Goal: Task Accomplishment & Management: Manage account settings

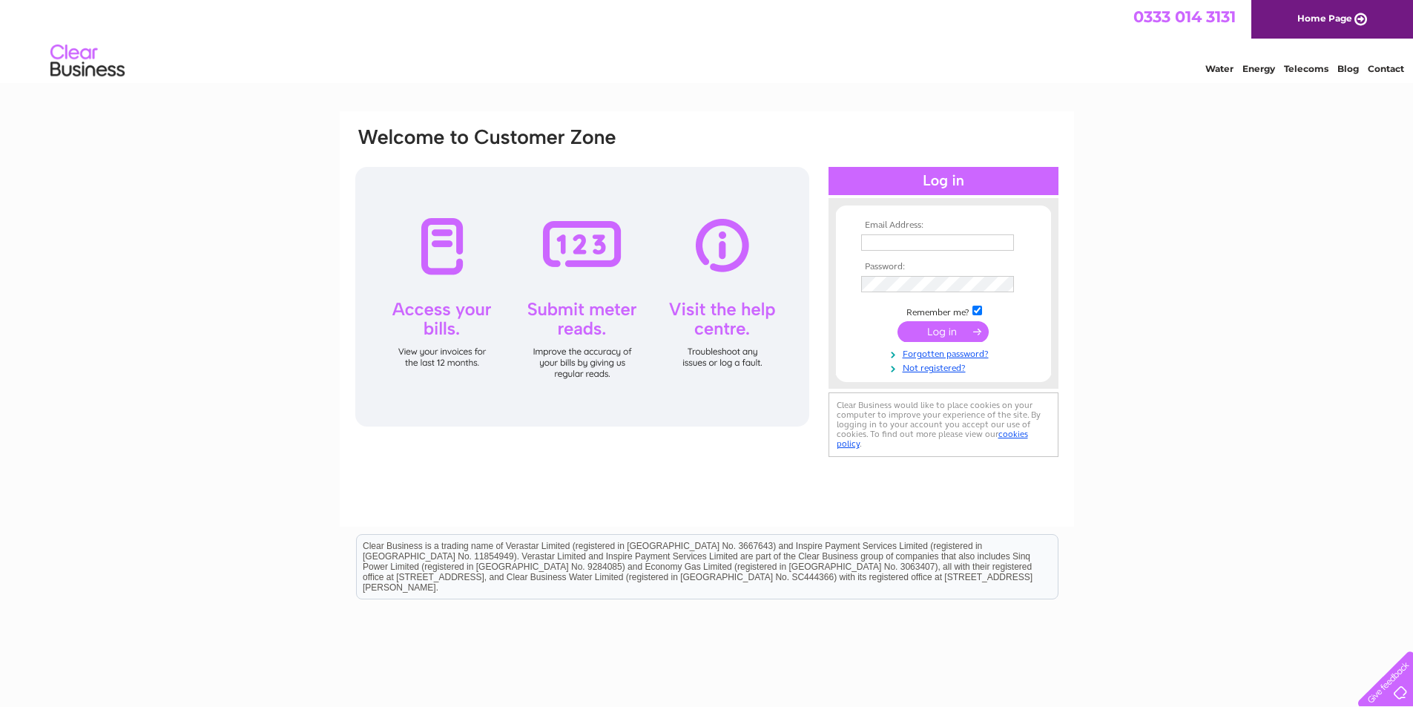
click at [922, 246] on input "text" at bounding box center [937, 242] width 153 height 16
type input "herdwickjean@gmail.com"
click at [898, 323] on input "submit" at bounding box center [943, 333] width 91 height 21
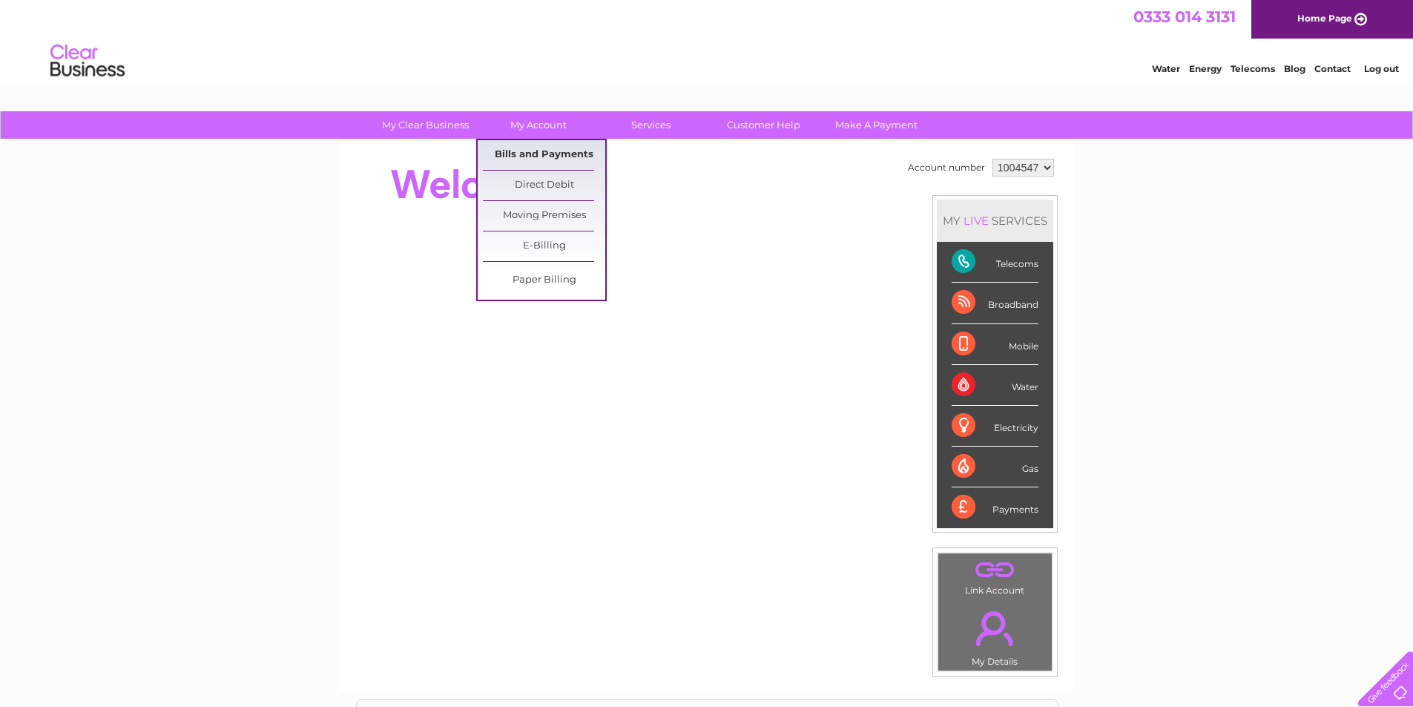
click at [529, 151] on link "Bills and Payments" at bounding box center [544, 155] width 122 height 30
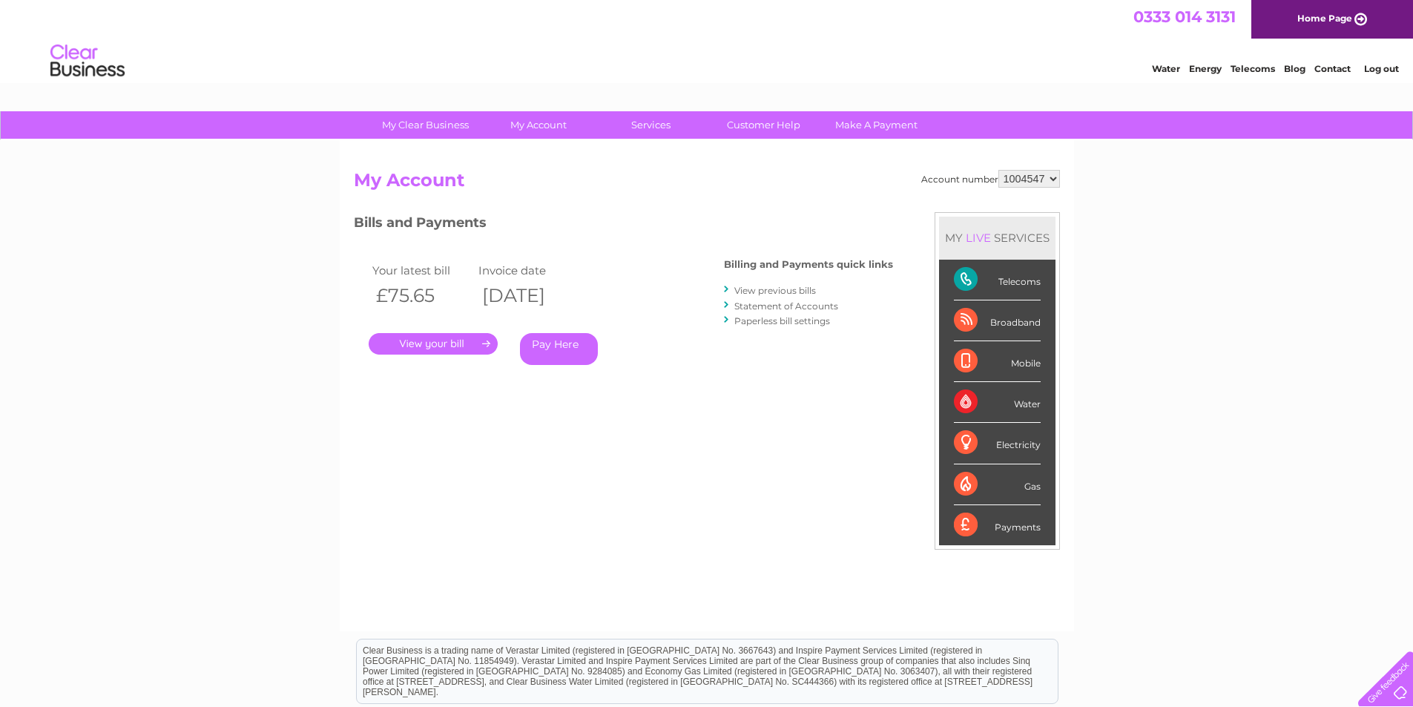
click at [473, 342] on link "." at bounding box center [433, 344] width 129 height 22
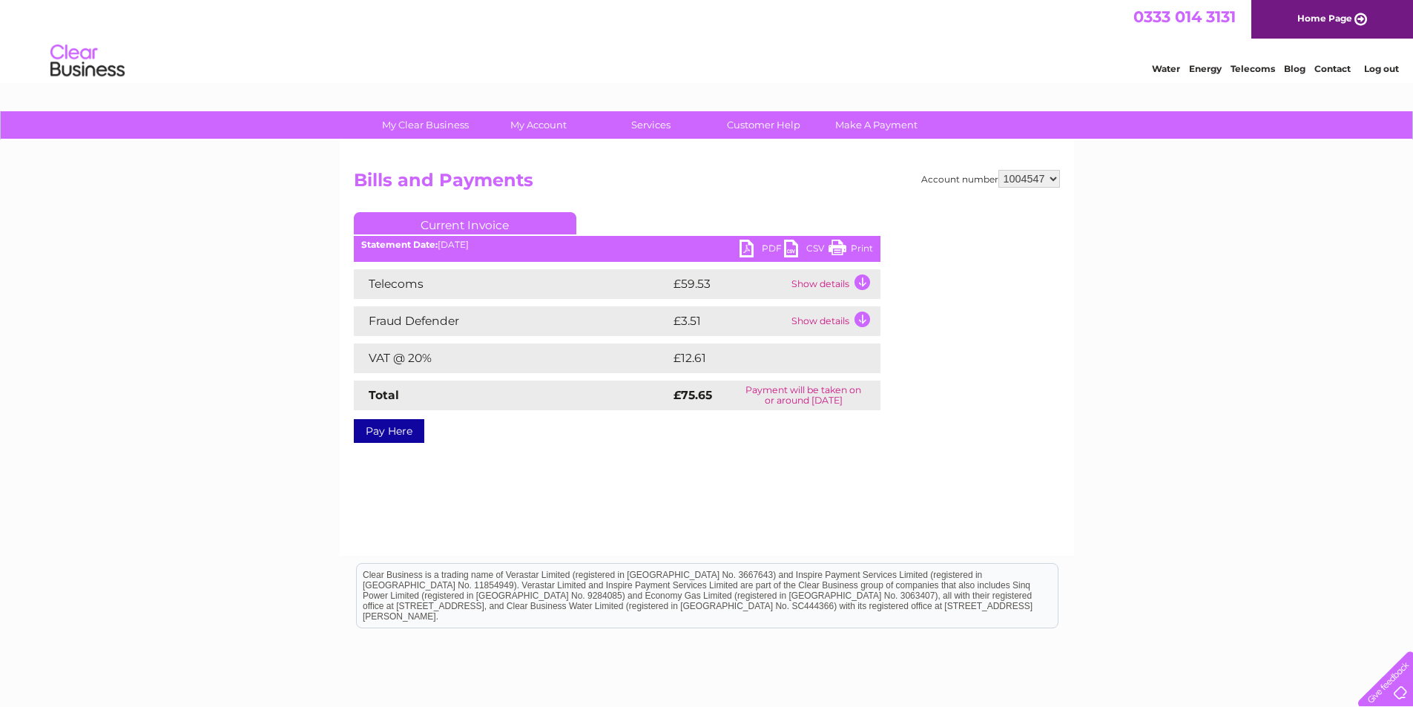
click at [747, 250] on link "PDF" at bounding box center [762, 251] width 45 height 22
